Goal: Task Accomplishment & Management: Use online tool/utility

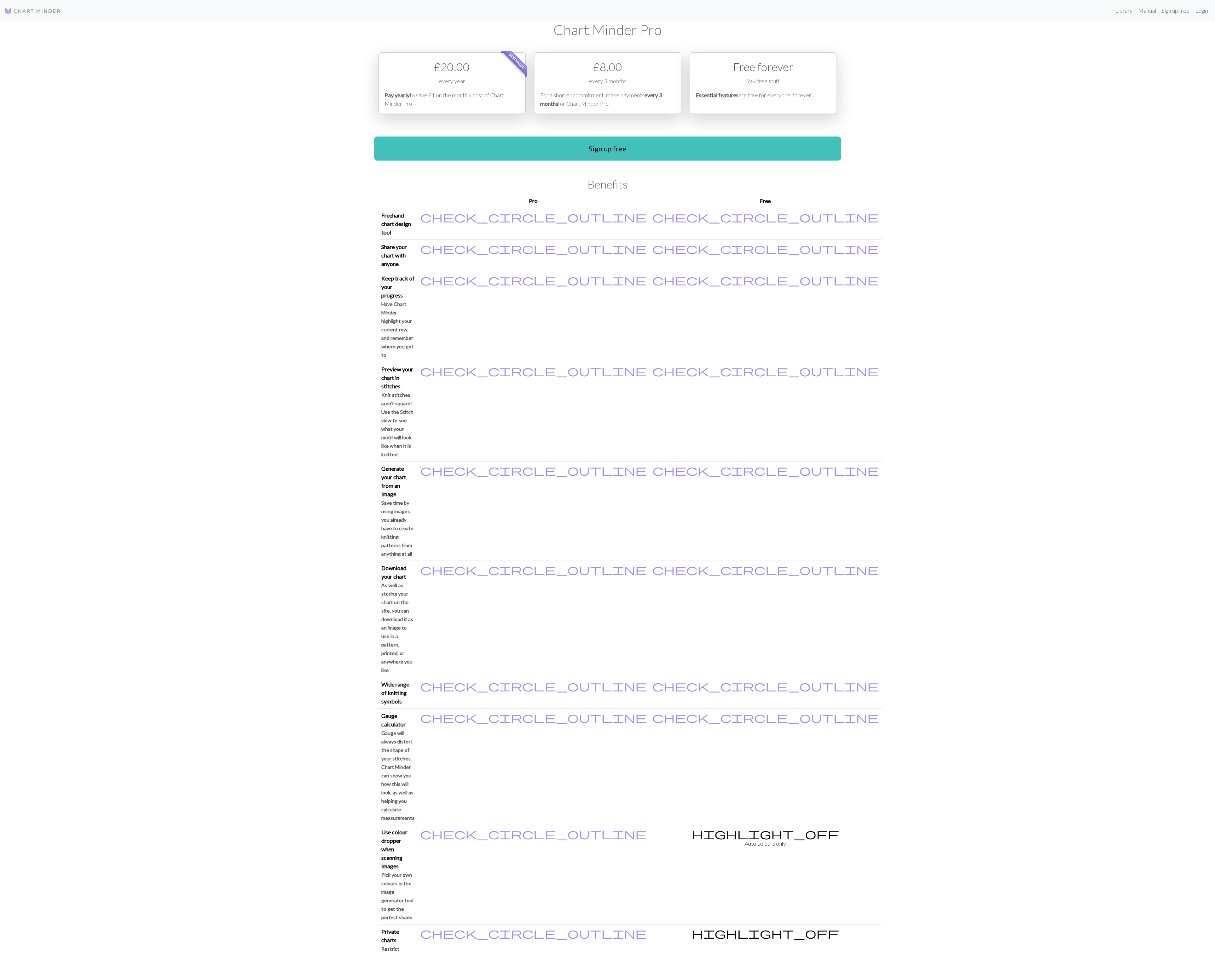
click at [774, 89] on div "Yay, free stuff" at bounding box center [763, 84] width 135 height 14
click at [776, 71] on div "Free forever" at bounding box center [763, 66] width 135 height 17
click at [1199, 9] on link "Login" at bounding box center [1202, 11] width 18 height 14
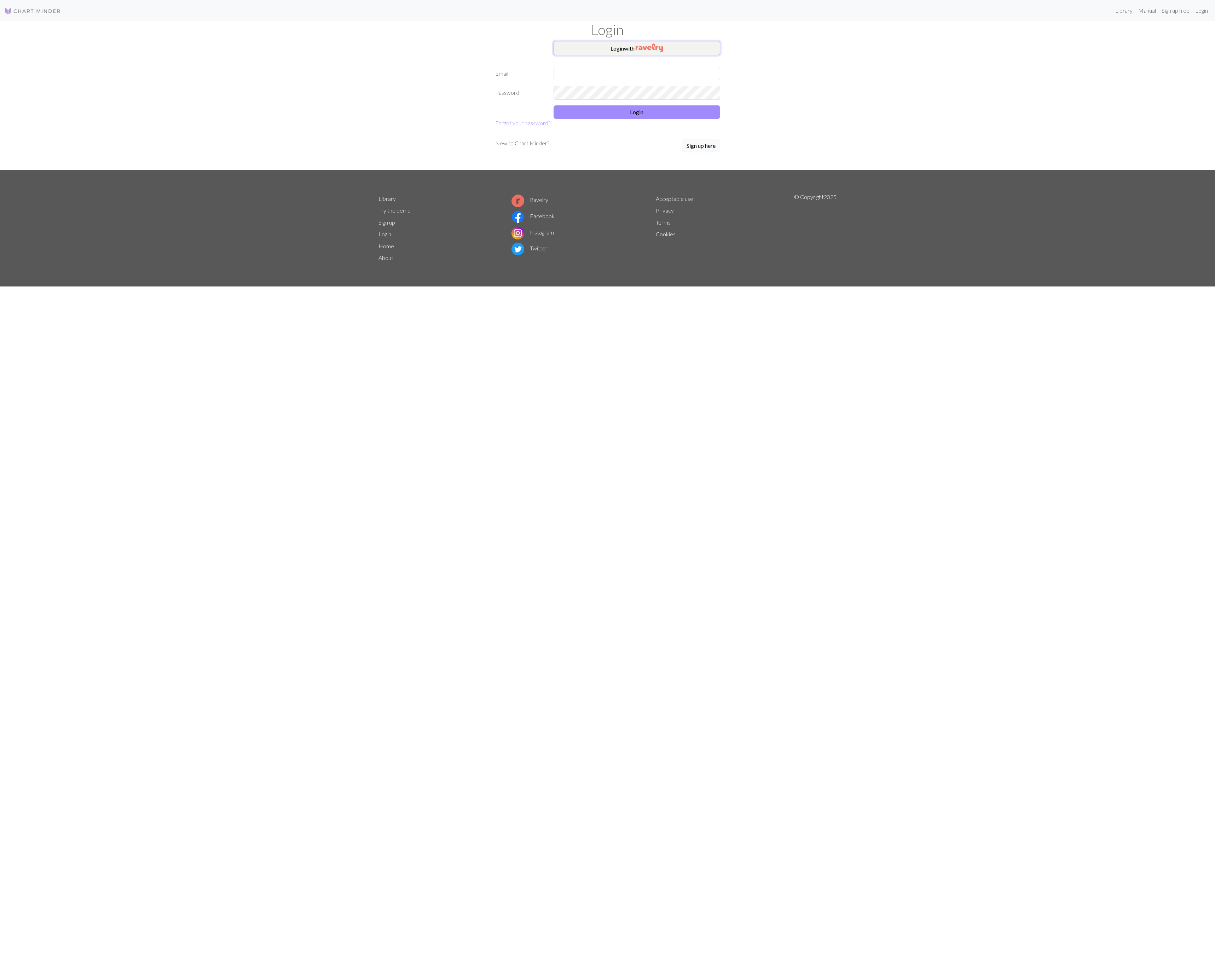
click at [645, 48] on img "button" at bounding box center [649, 48] width 27 height 8
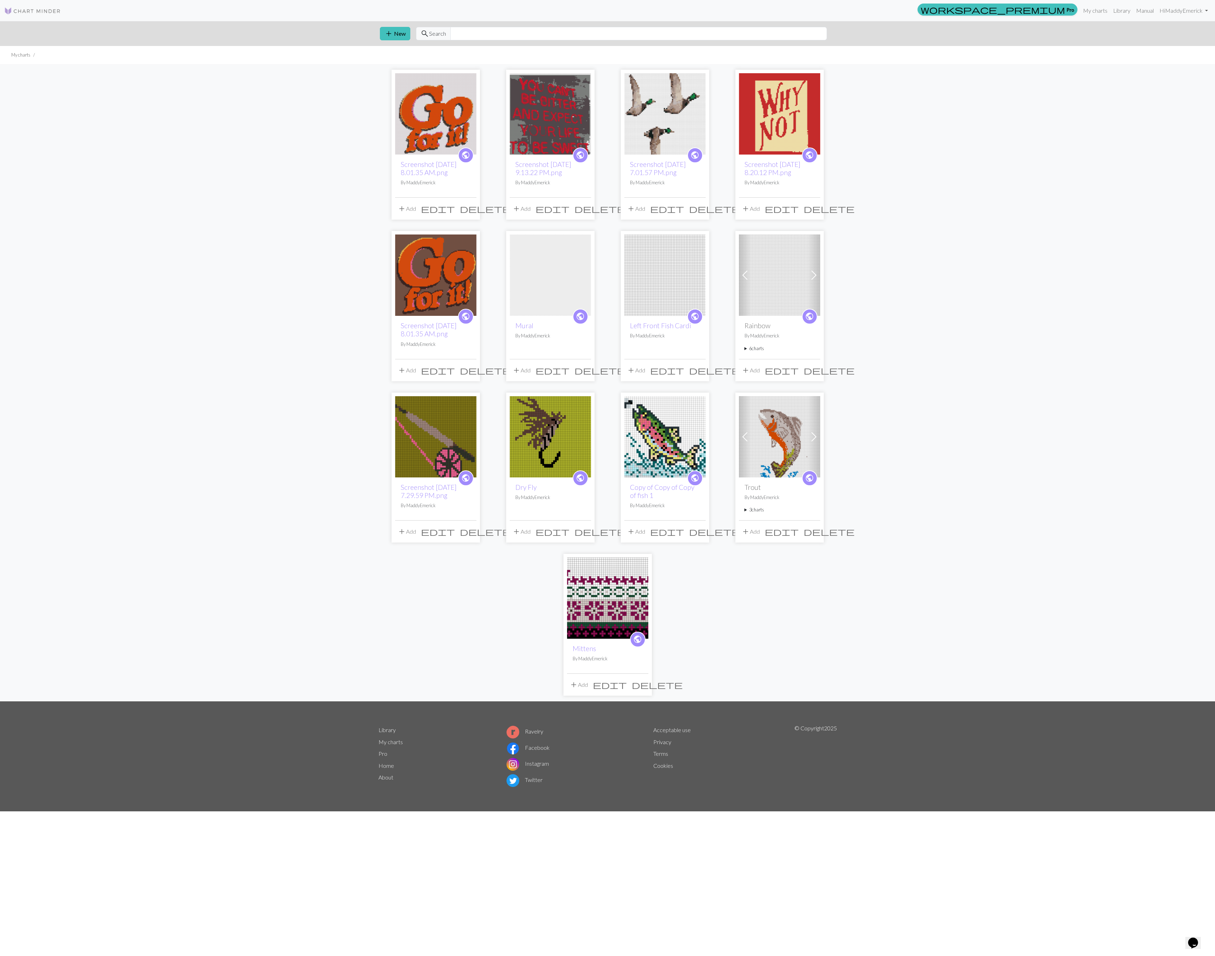
click at [423, 117] on img at bounding box center [435, 113] width 81 height 81
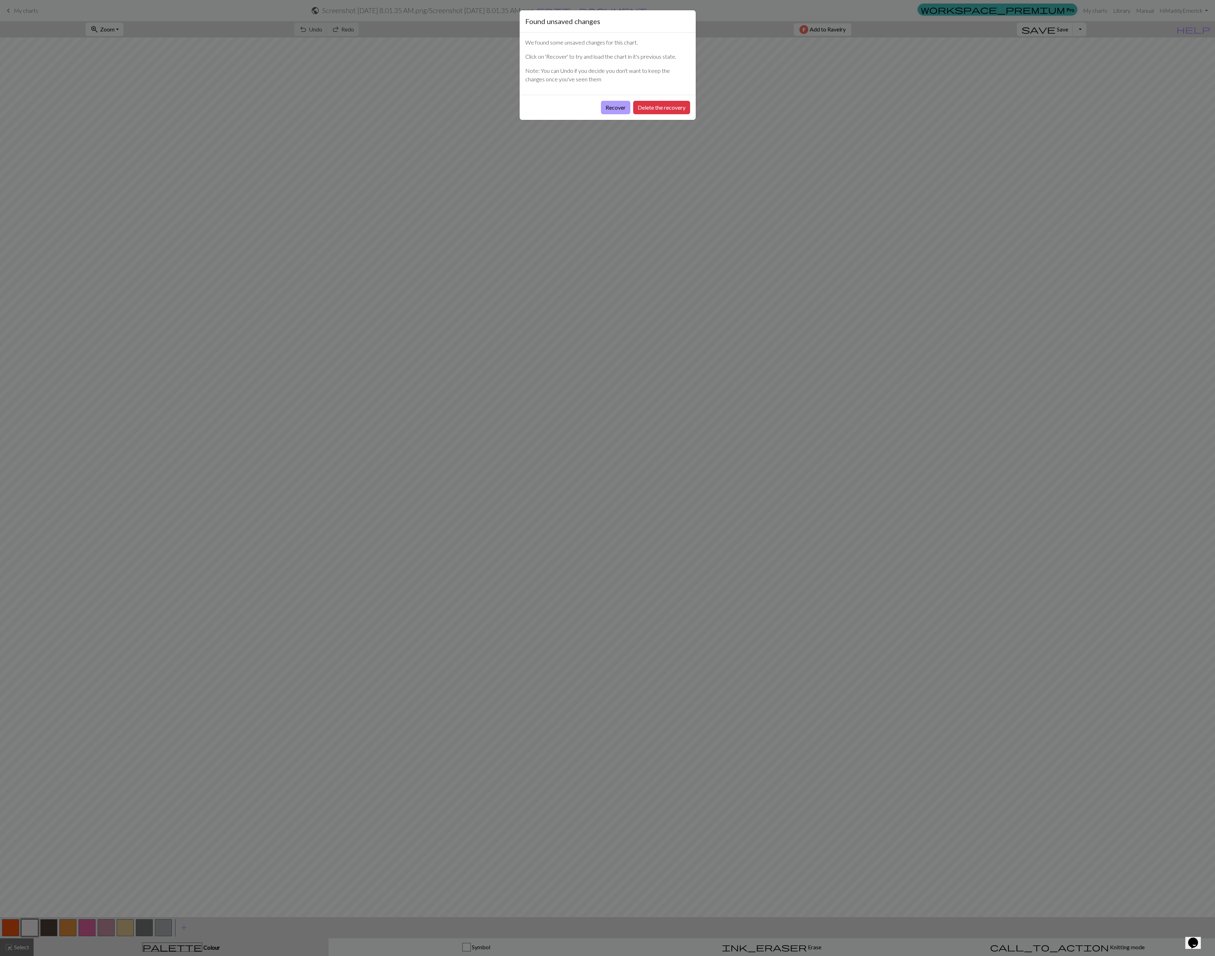
click at [616, 109] on button "Recover" at bounding box center [615, 107] width 29 height 13
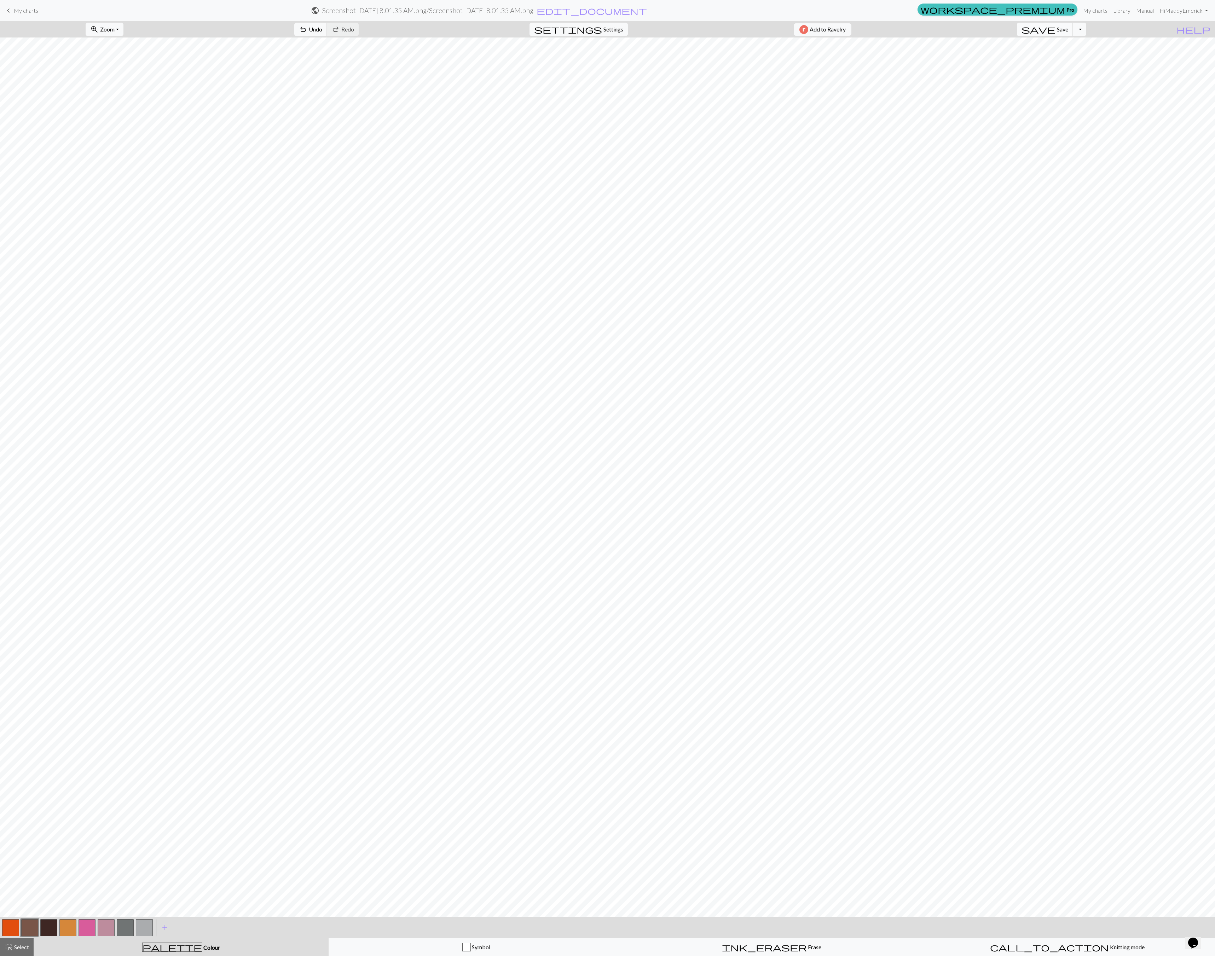
click at [1056, 32] on span "save" at bounding box center [1039, 29] width 34 height 10
